Goal: Task Accomplishment & Management: Manage account settings

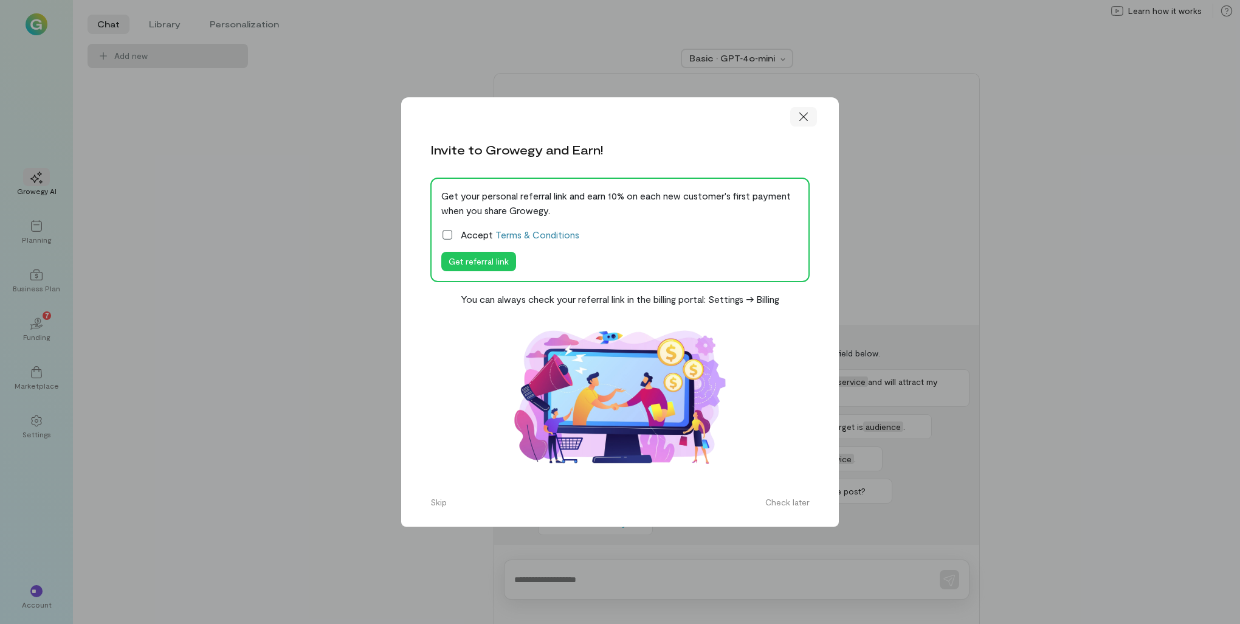
click at [800, 119] on icon at bounding box center [803, 117] width 12 height 12
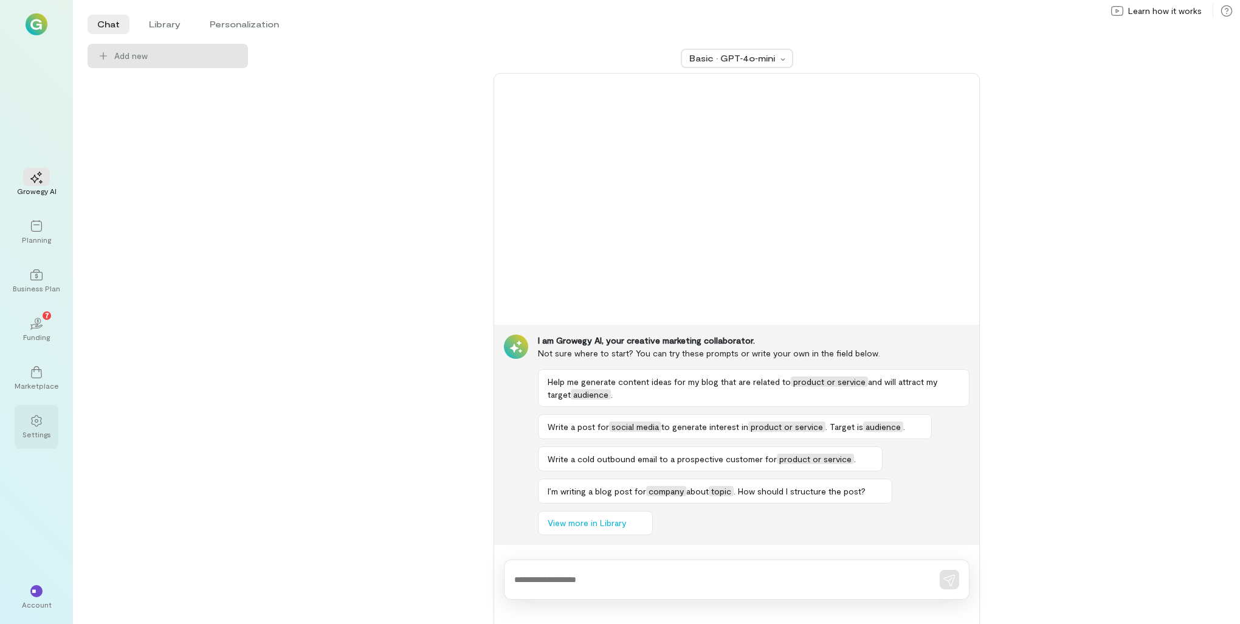
click at [33, 434] on div "Settings" at bounding box center [36, 434] width 29 height 10
